Goal: Task Accomplishment & Management: Complete application form

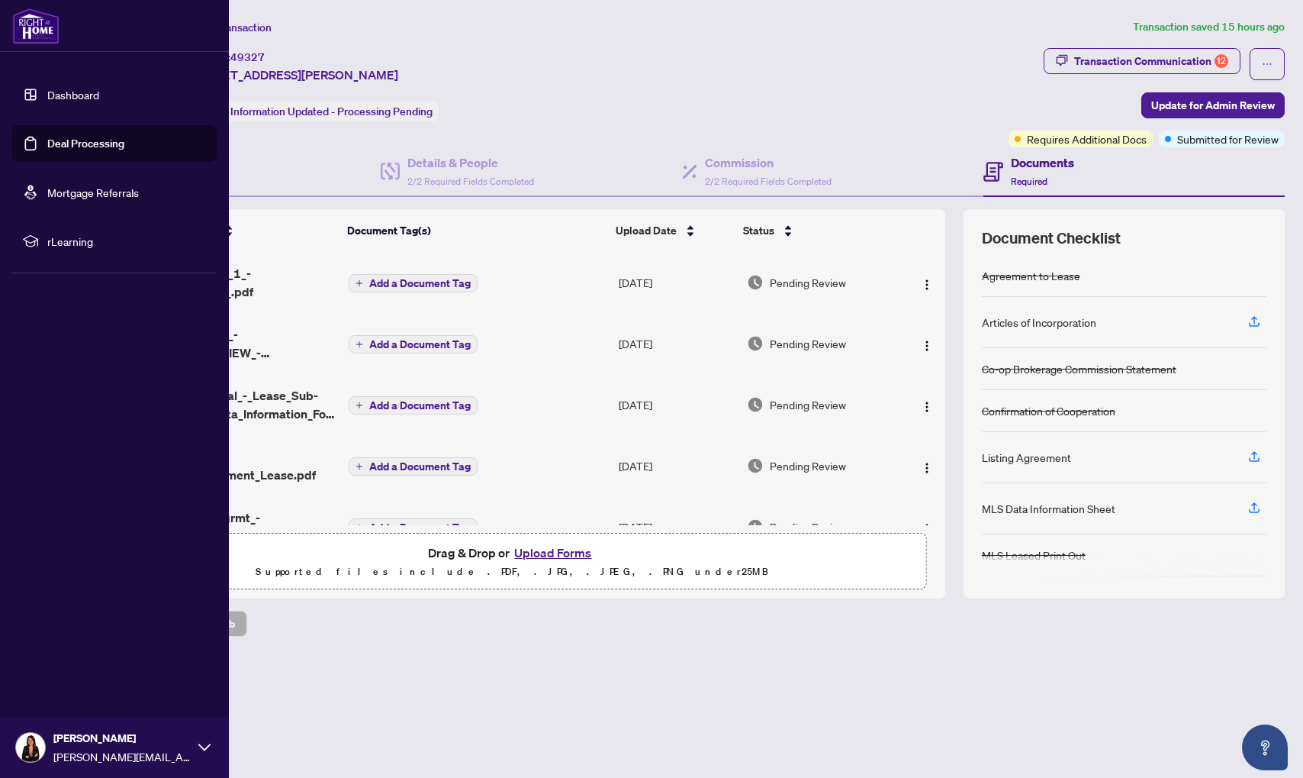
click at [80, 150] on link "Deal Processing" at bounding box center [85, 144] width 77 height 14
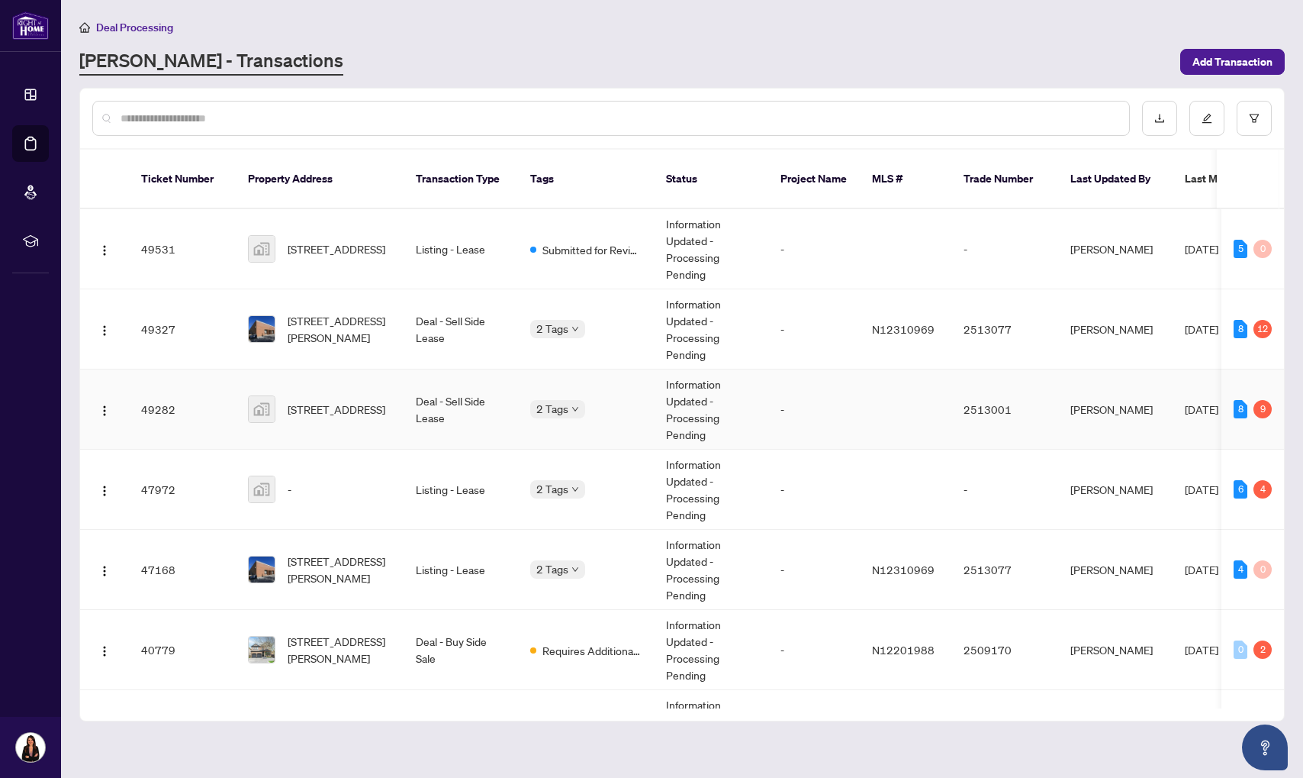
click at [443, 404] on td "Deal - Sell Side Lease" at bounding box center [461, 409] width 114 height 80
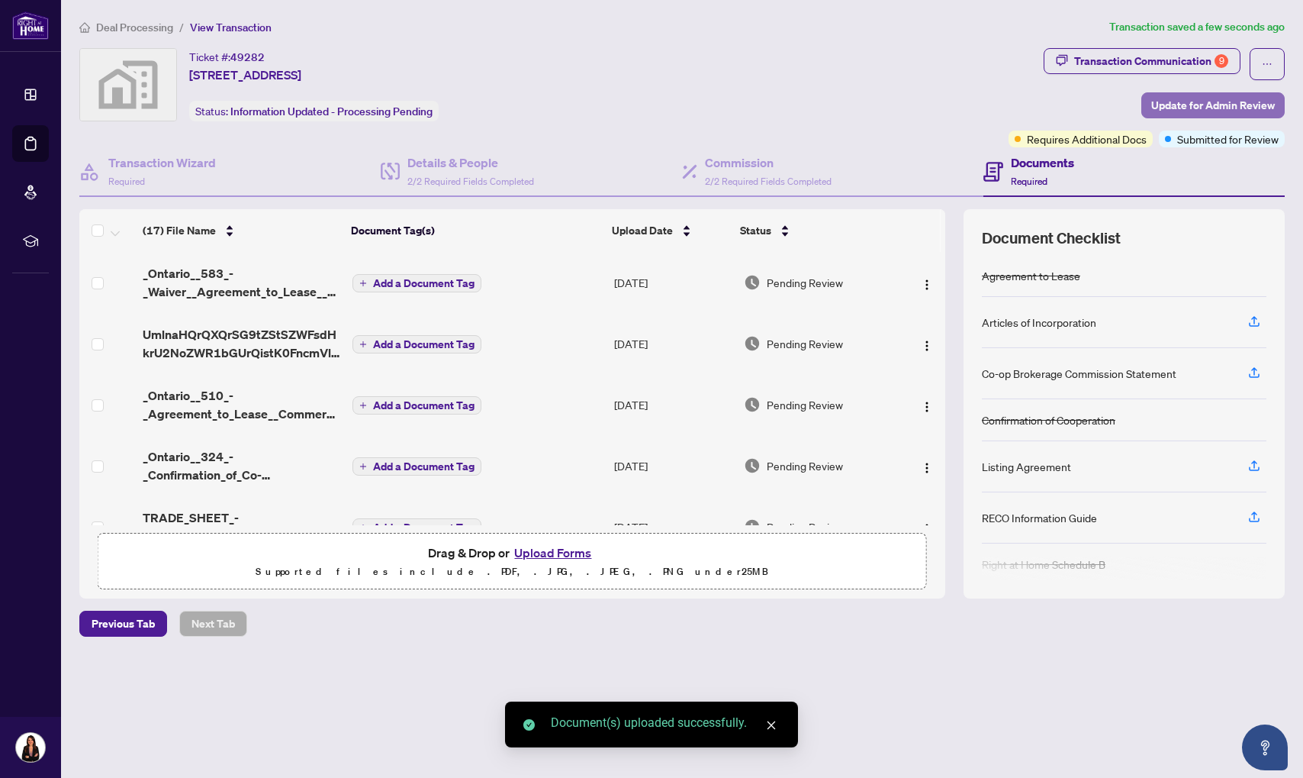
click at [1200, 100] on span "Update for Admin Review" at bounding box center [1213, 105] width 124 height 24
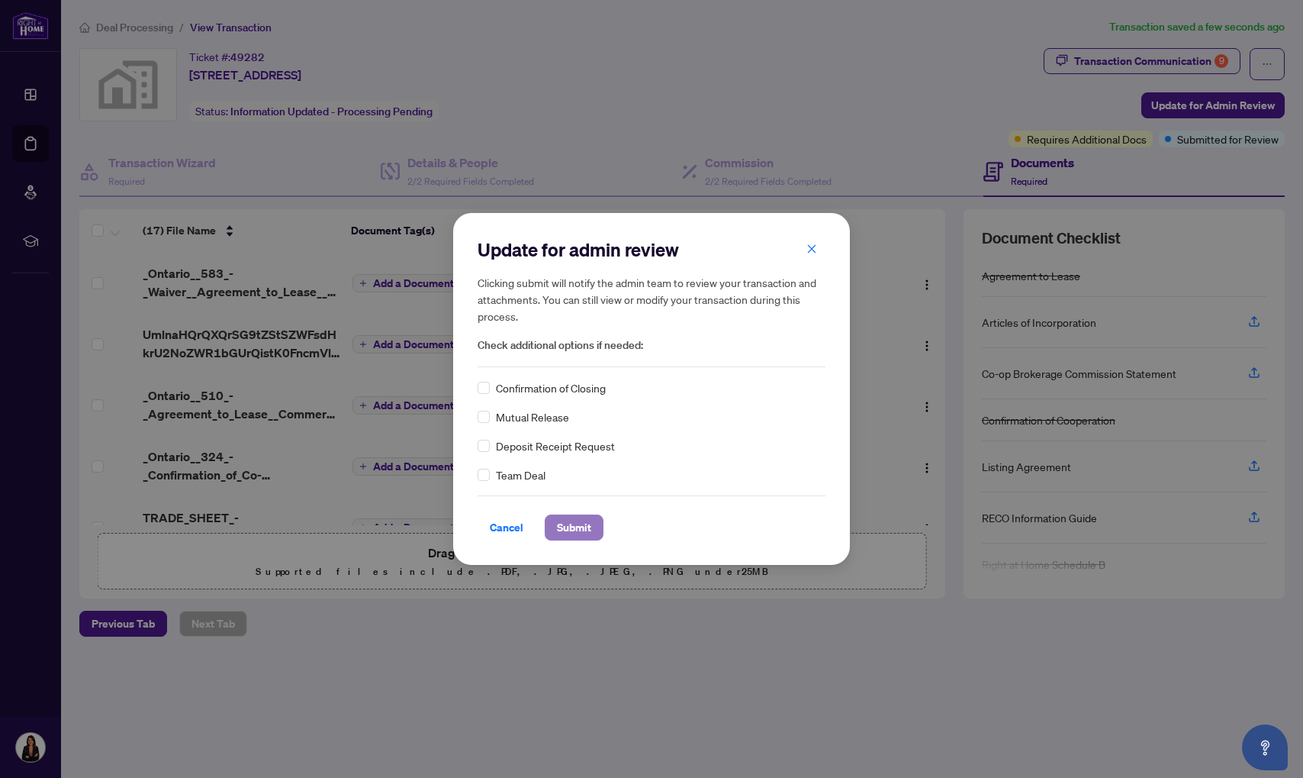
click at [574, 528] on span "Submit" at bounding box center [574, 527] width 34 height 24
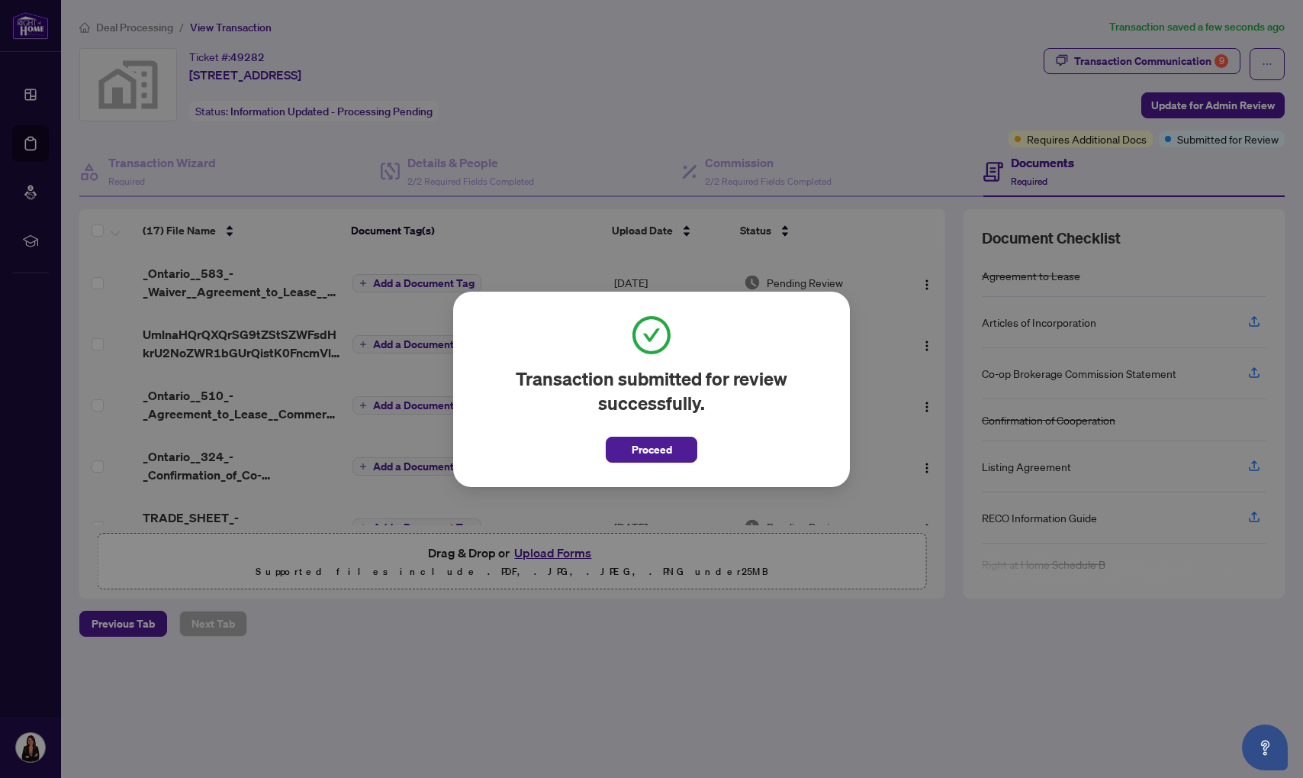
click at [643, 438] on span "Proceed" at bounding box center [652, 449] width 40 height 24
